Goal: Task Accomplishment & Management: Manage account settings

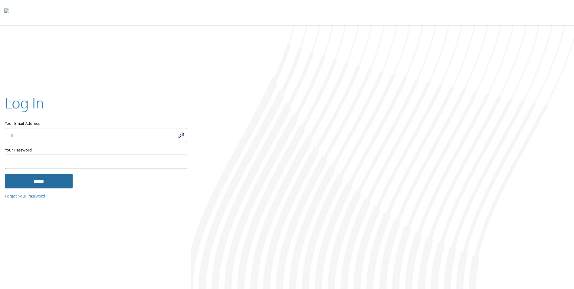
type input "**********"
click at [54, 183] on input "******" at bounding box center [39, 181] width 68 height 15
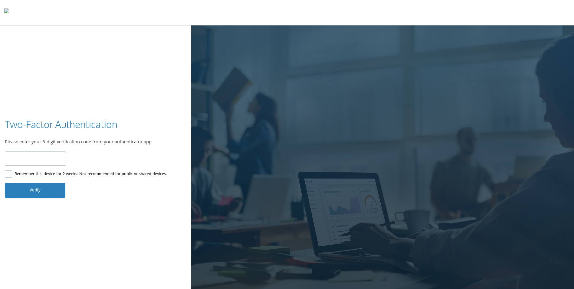
click at [5, 173] on label "Remember this device for 2 weeks. Not recommended for public or shared devices." at bounding box center [86, 174] width 162 height 8
click at [21, 159] on input "number" at bounding box center [35, 158] width 61 height 14
